Goal: Information Seeking & Learning: Check status

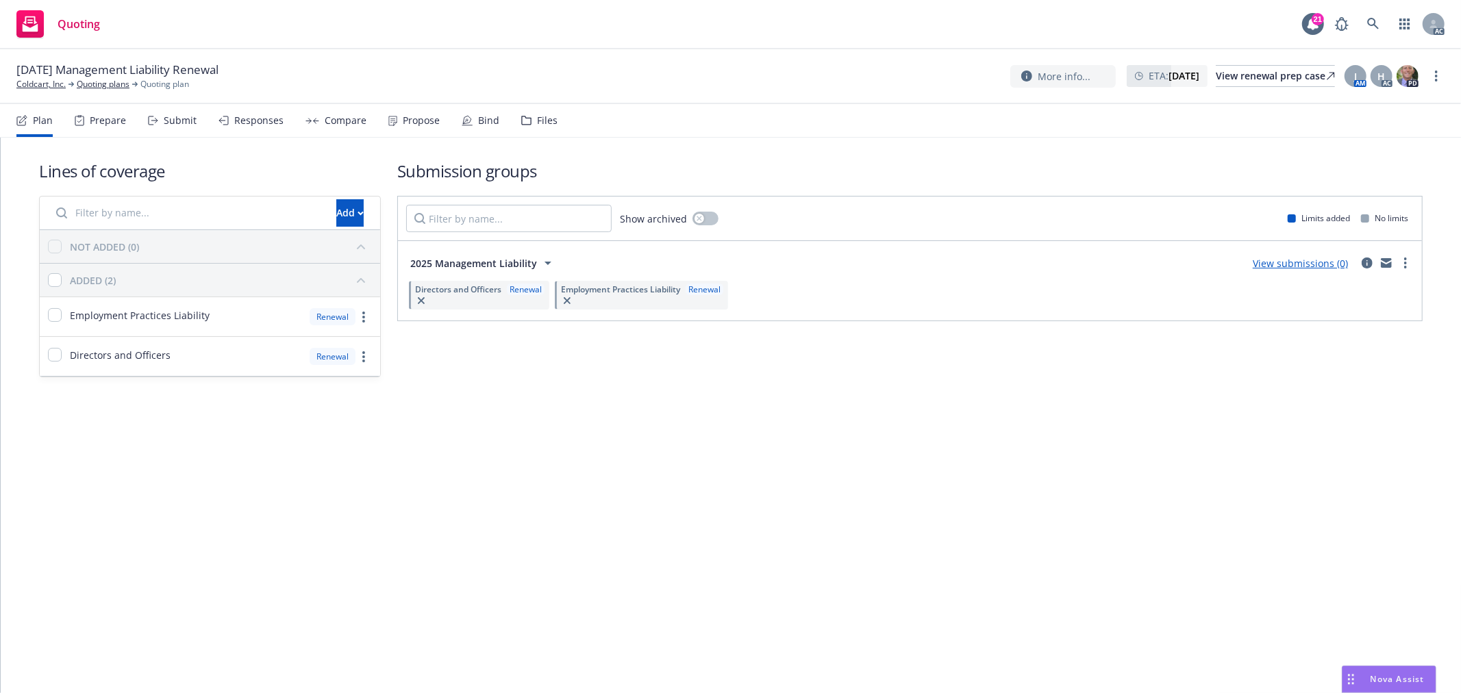
click at [173, 118] on div "Submit" at bounding box center [180, 120] width 33 height 11
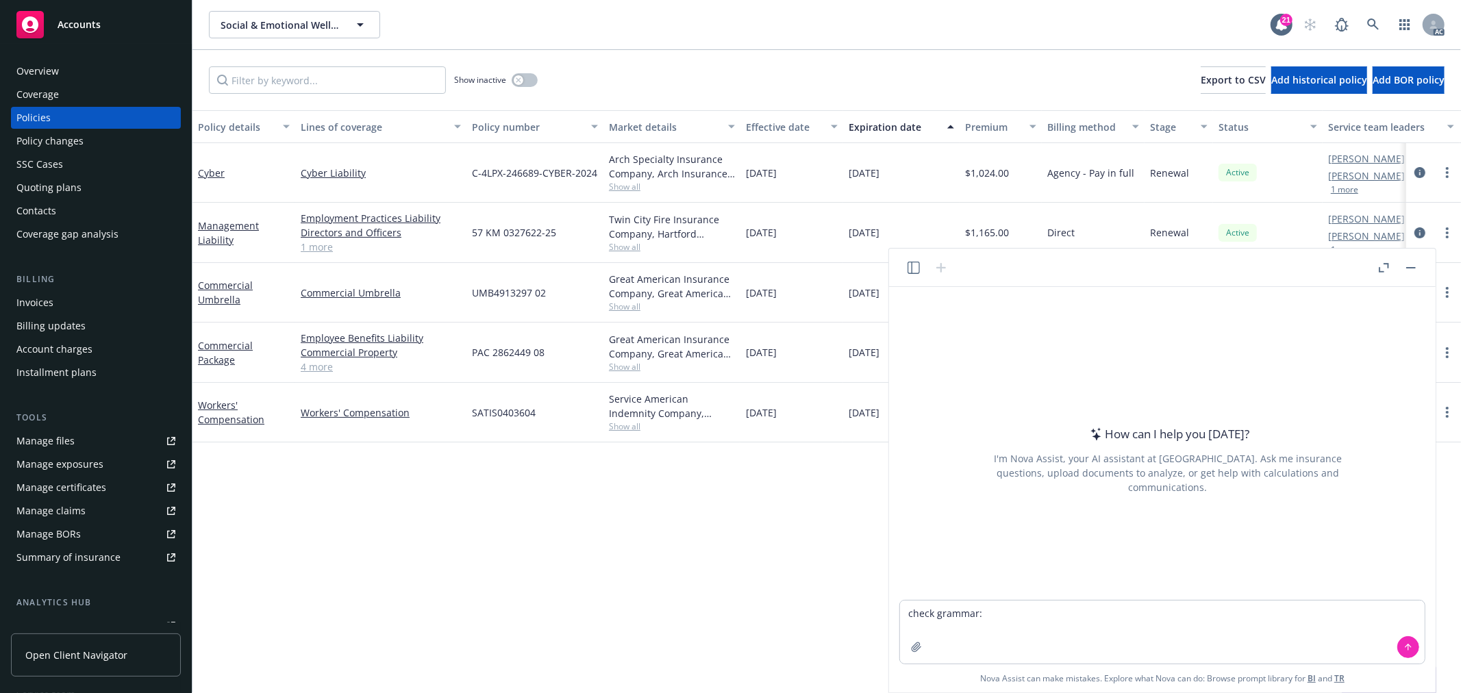
type textarea "check grammar: There has been no change to insured's business process. The only…"
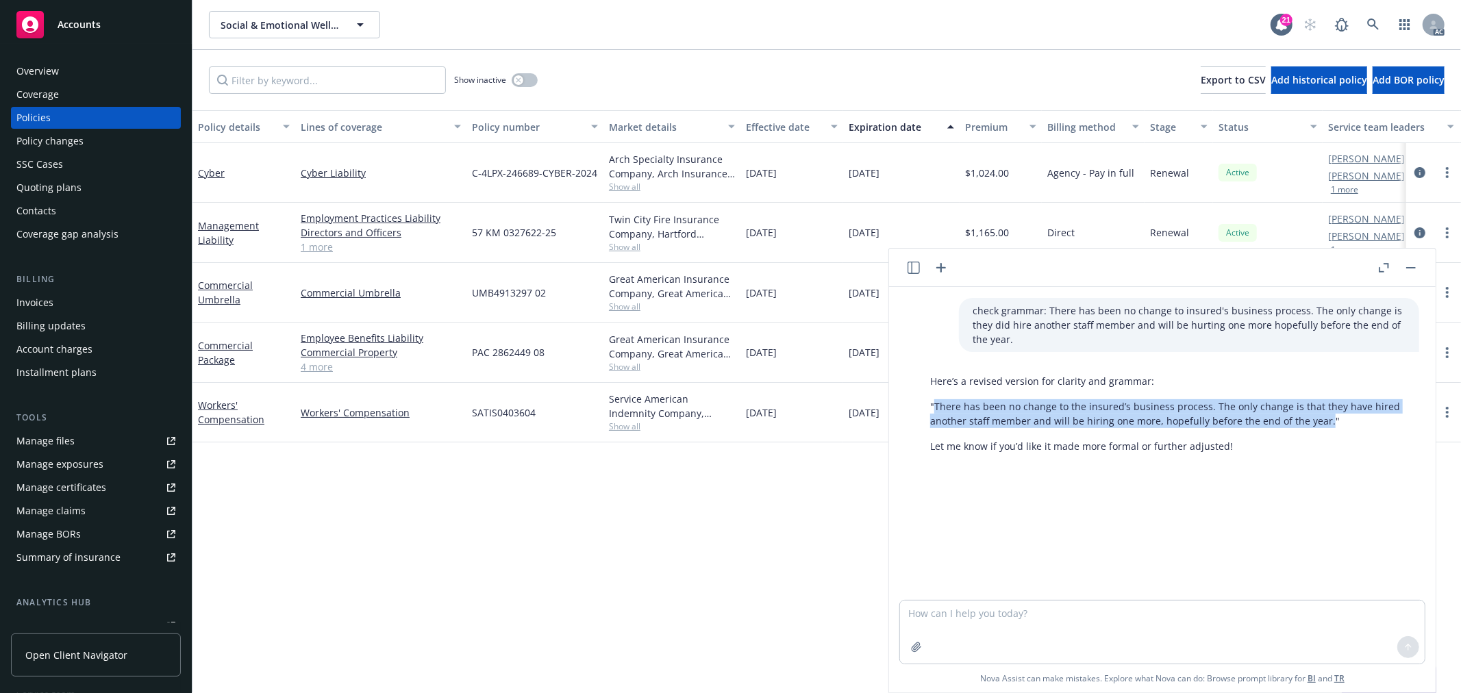
drag, startPoint x: 936, startPoint y: 405, endPoint x: 1321, endPoint y: 426, distance: 385.5
click at [1321, 426] on p ""There has been no change to the insured’s business process. The only change is…" at bounding box center [1167, 413] width 475 height 29
copy p "There has been no change to the insured’s business process. The only change is …"
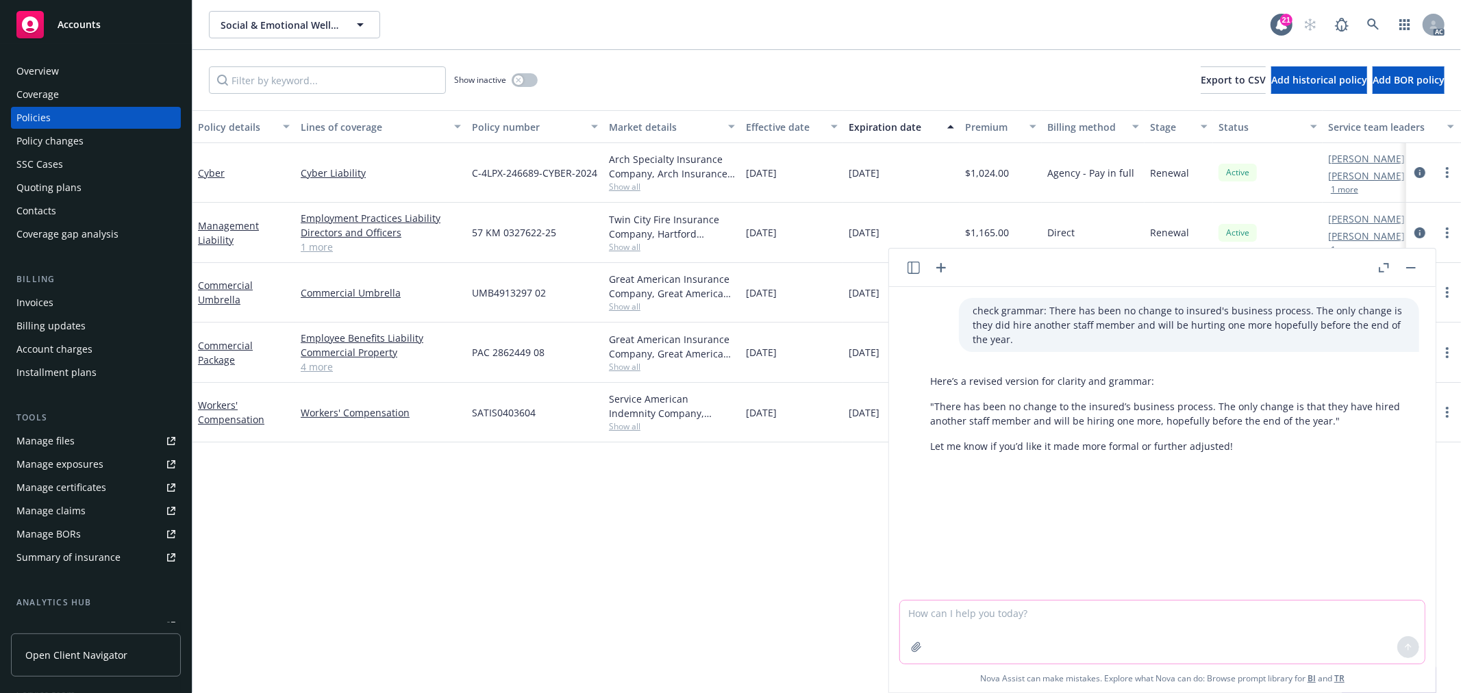
click at [1042, 631] on textarea at bounding box center [1162, 632] width 525 height 63
paste textarea "There no material changes."
type textarea "check grammar: There no material changes."
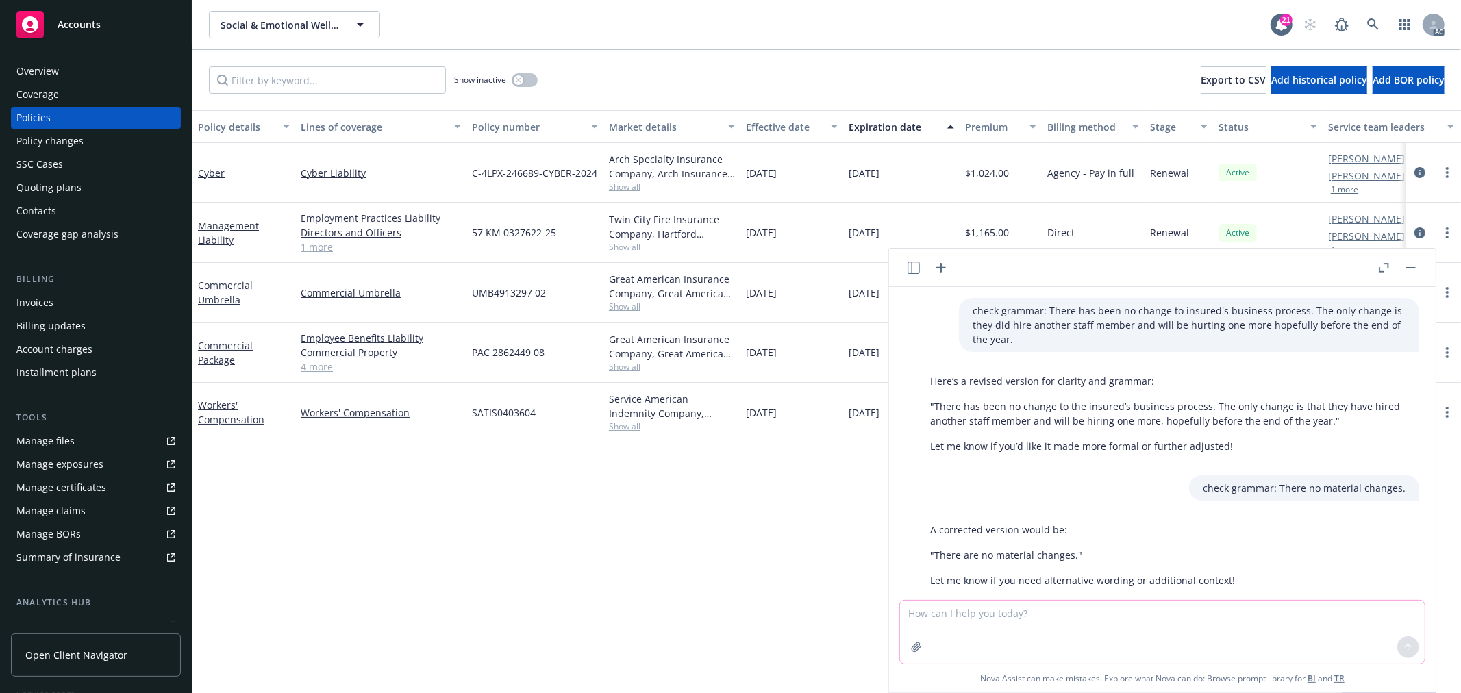
scroll to position [25, 0]
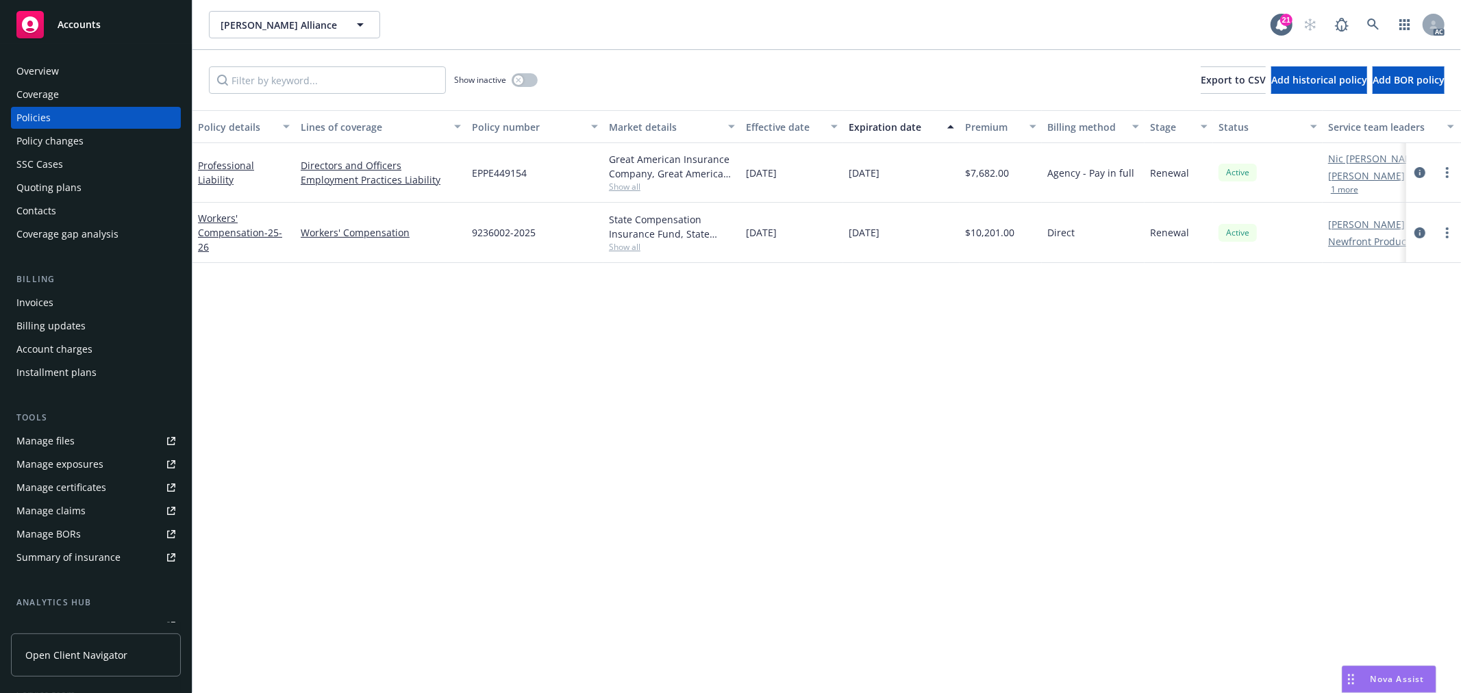
click at [1351, 186] on button "1 more" at bounding box center [1344, 190] width 27 height 8
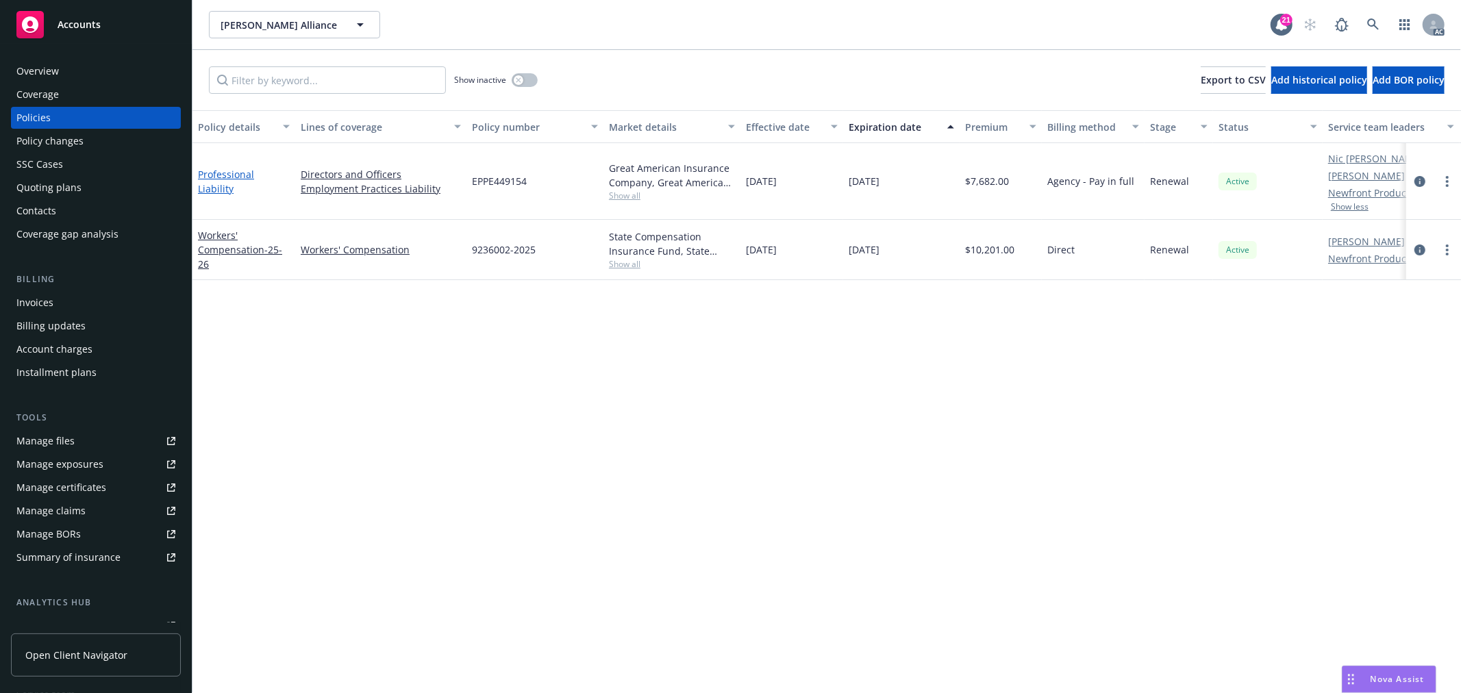
click at [254, 179] on link "Professional Liability" at bounding box center [226, 181] width 56 height 27
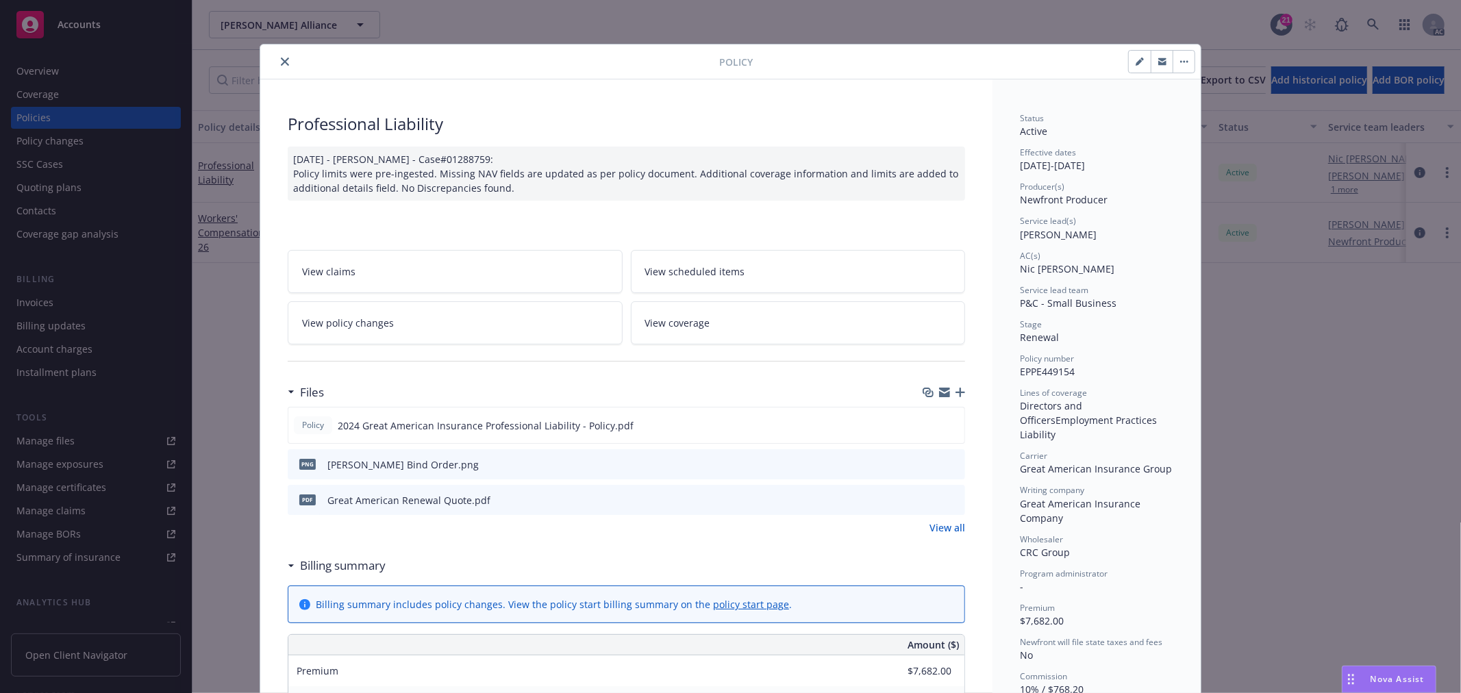
click at [455, 319] on link "View policy changes" at bounding box center [455, 322] width 335 height 43
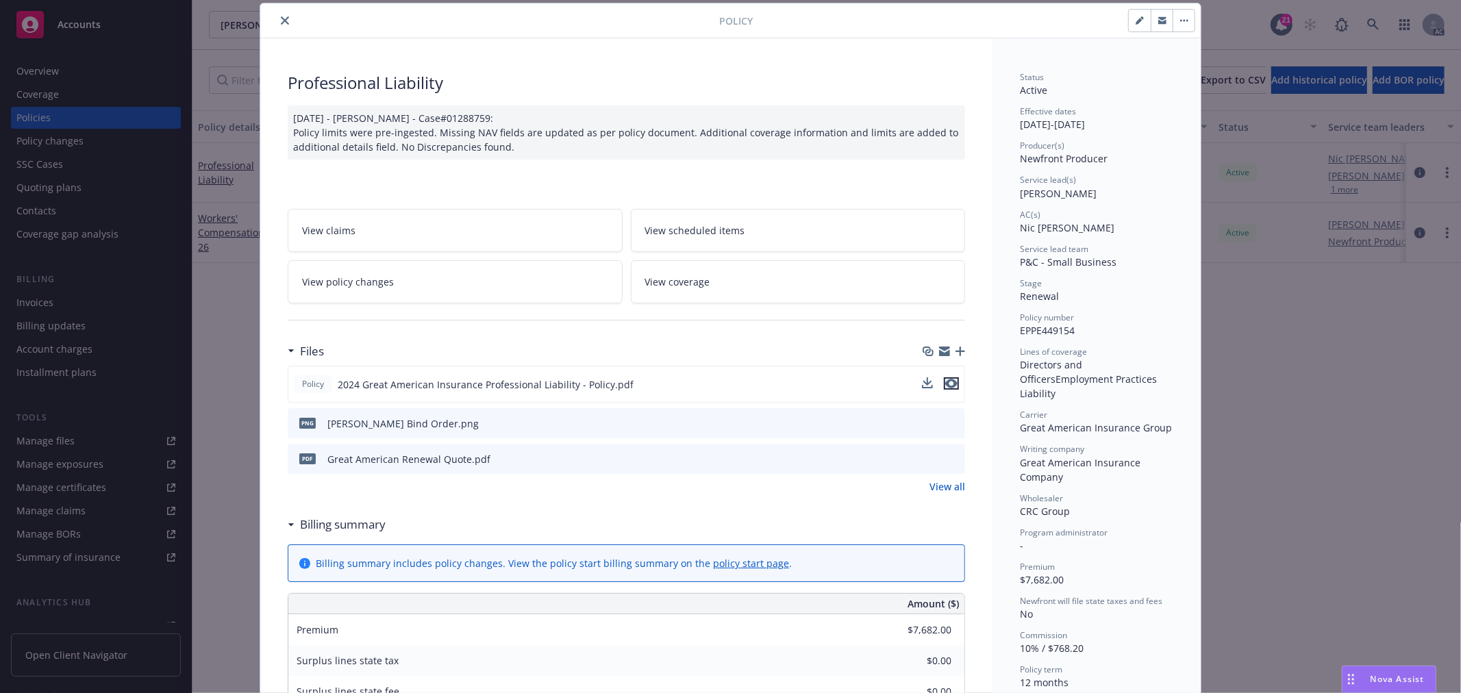
click at [948, 380] on icon "preview file" at bounding box center [951, 384] width 12 height 10
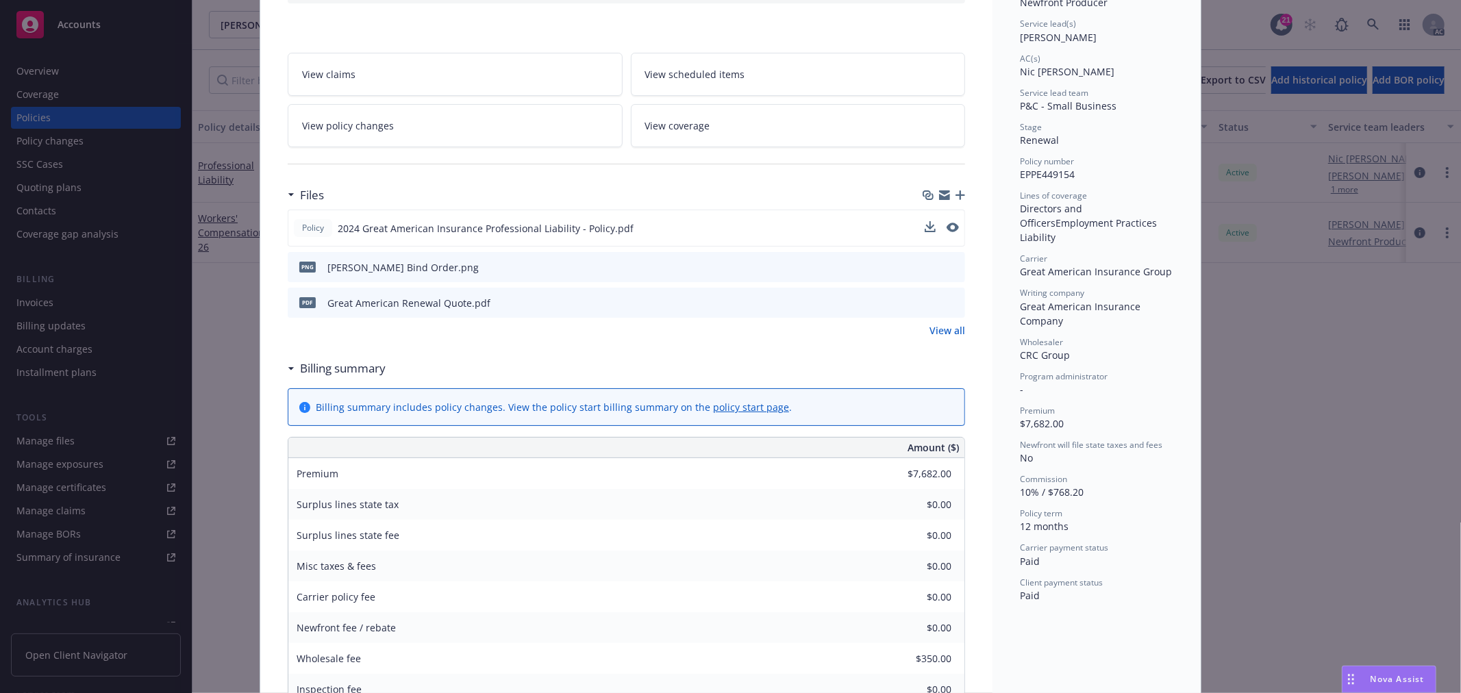
scroll to position [193, 0]
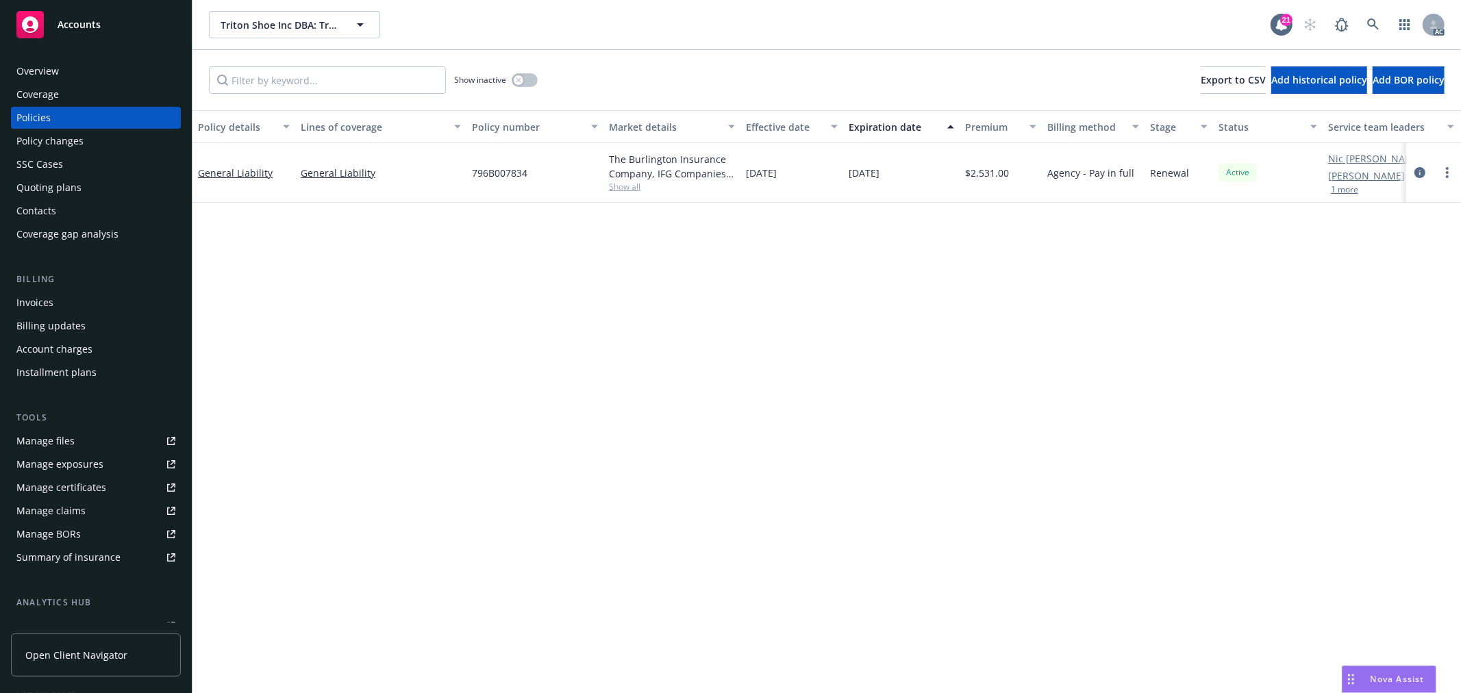
click at [1347, 188] on button "1 more" at bounding box center [1344, 190] width 27 height 8
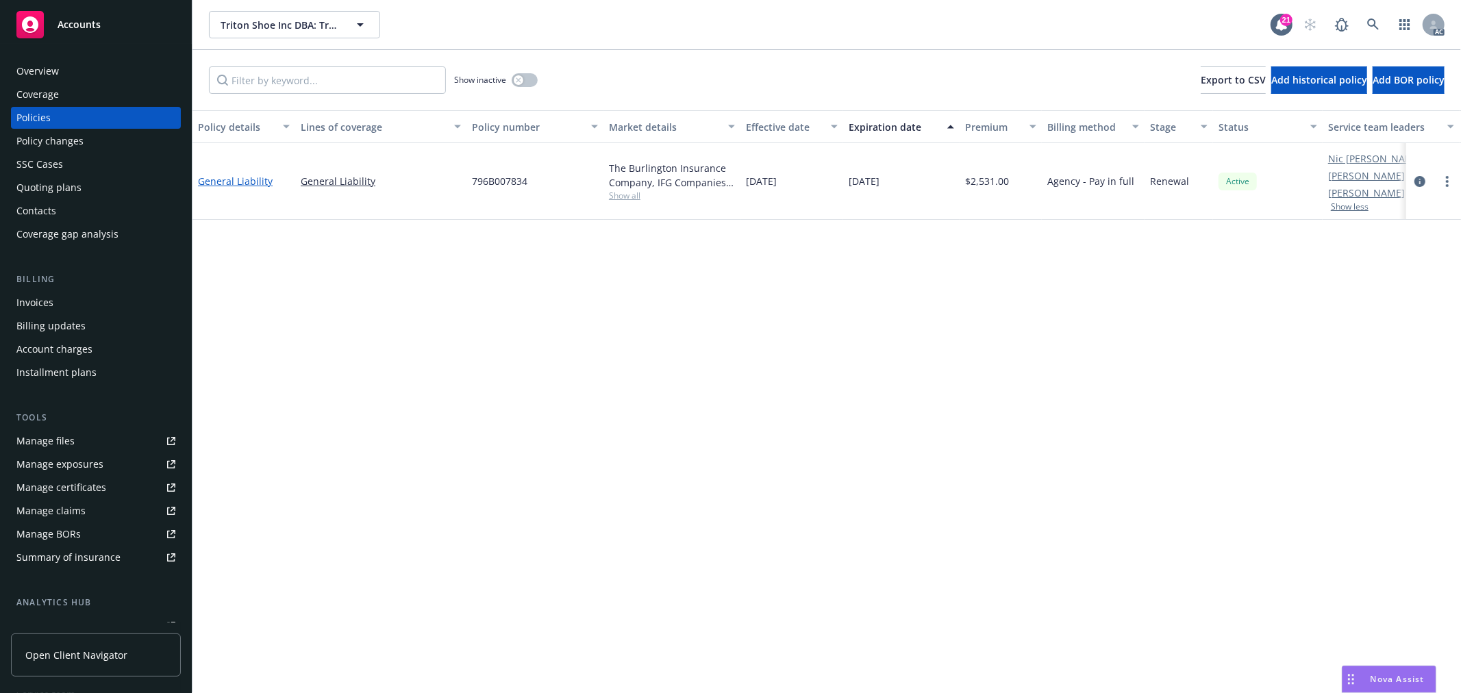
click at [227, 186] on link "General Liability" at bounding box center [235, 181] width 75 height 13
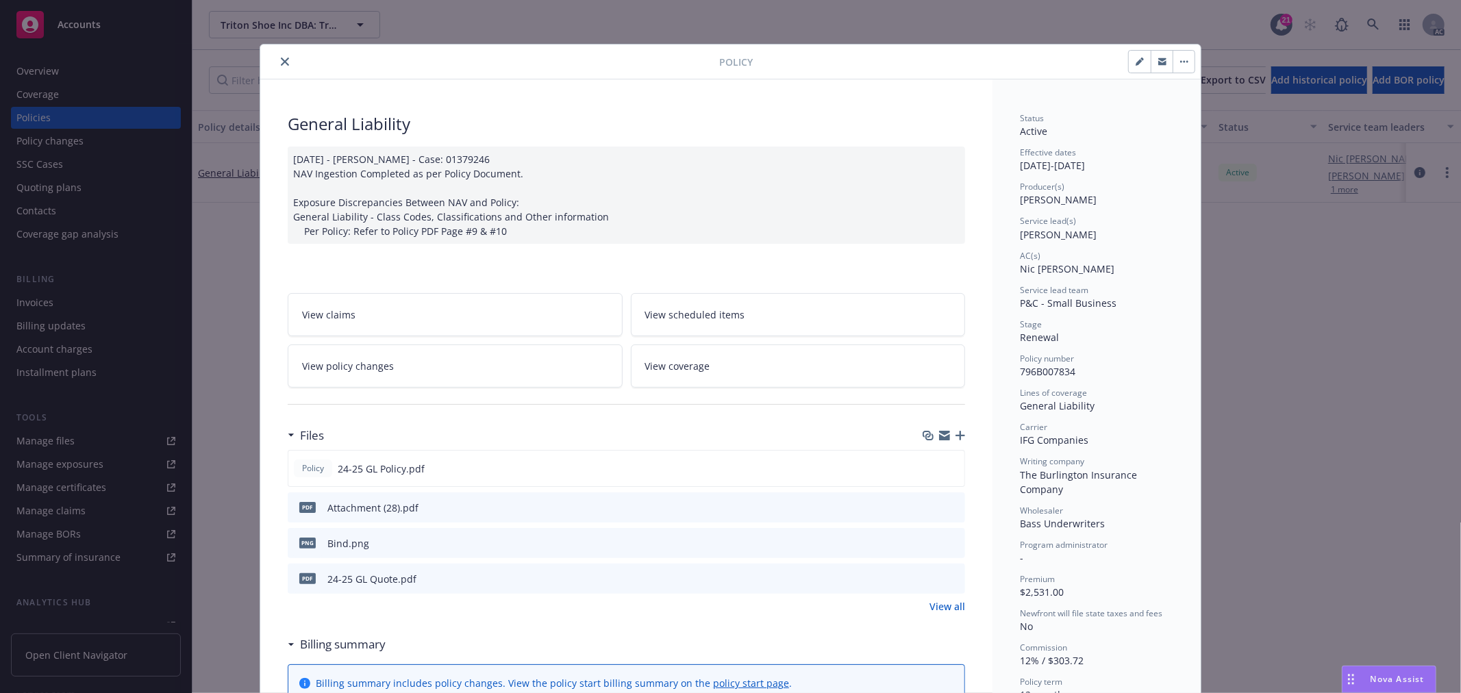
click at [407, 353] on link "View policy changes" at bounding box center [455, 366] width 335 height 43
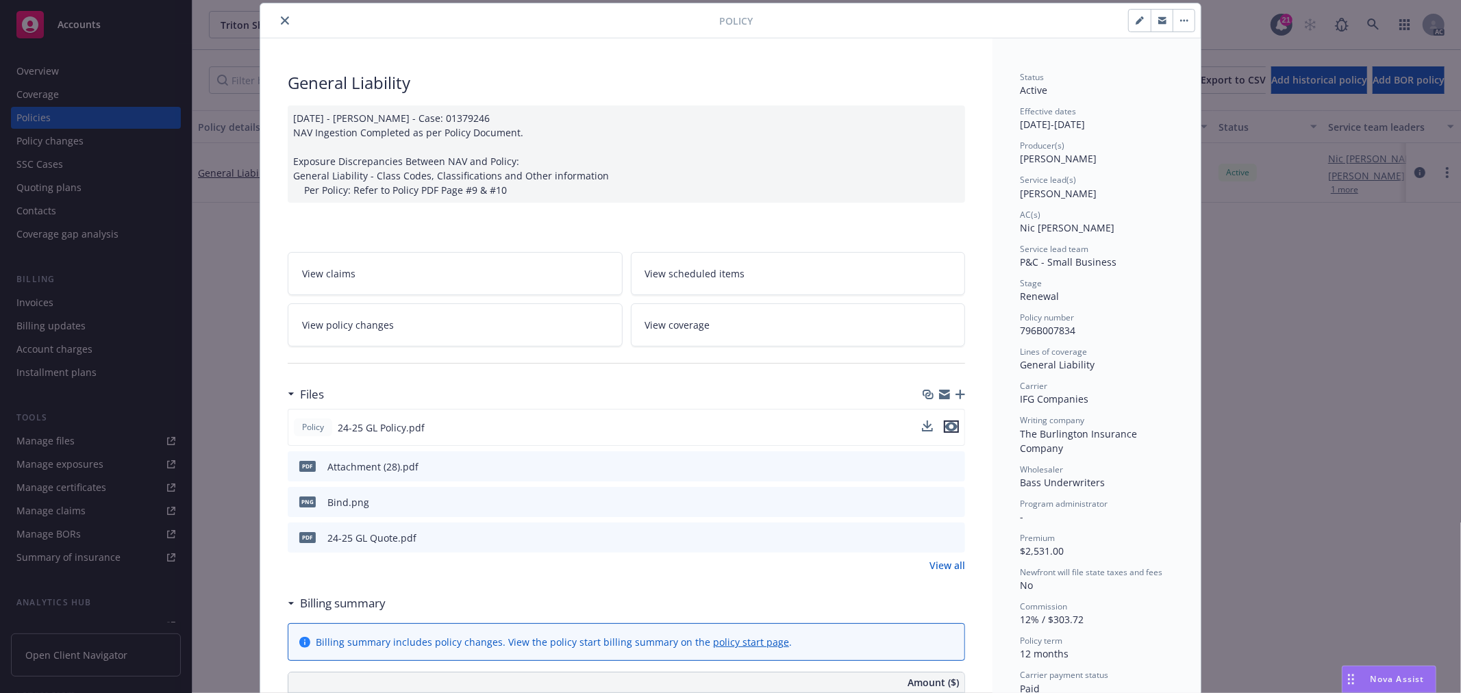
click at [945, 427] on icon "preview file" at bounding box center [951, 427] width 12 height 10
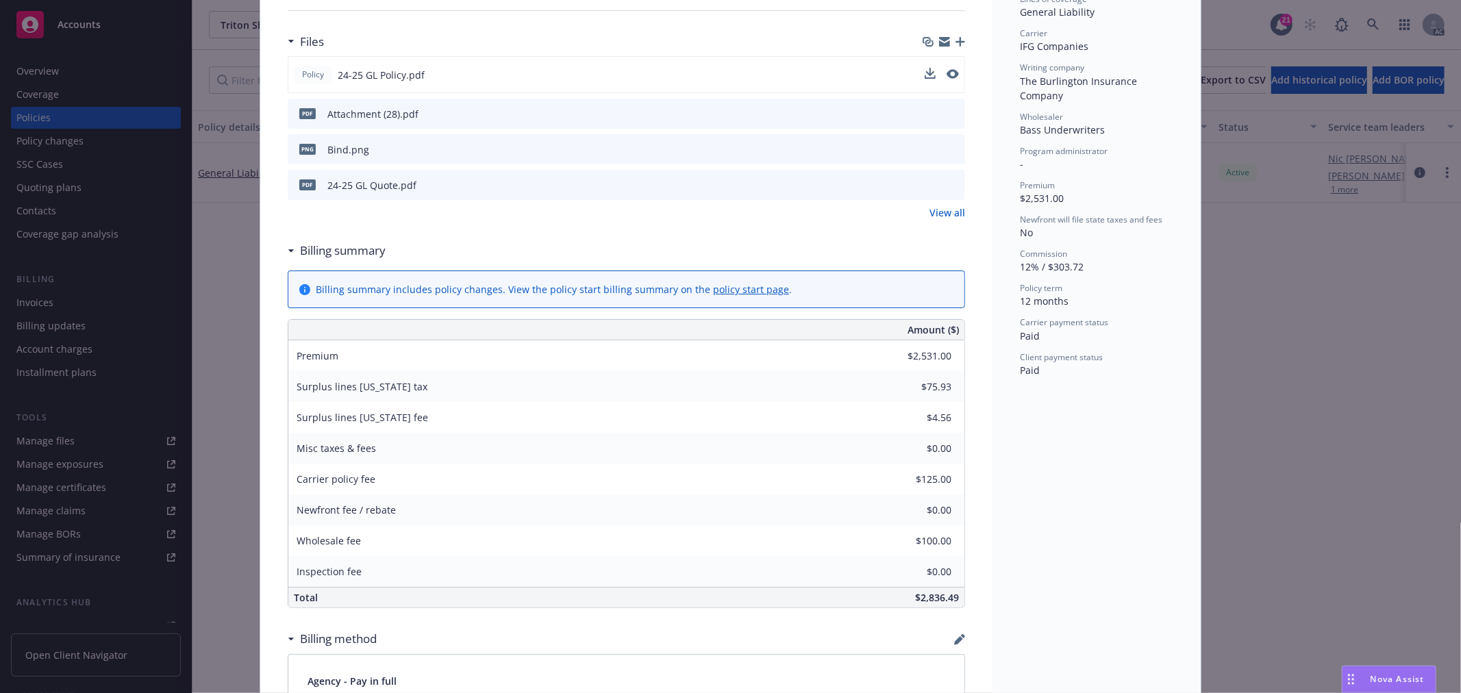
scroll to position [421, 0]
